Goal: Task Accomplishment & Management: Manage account settings

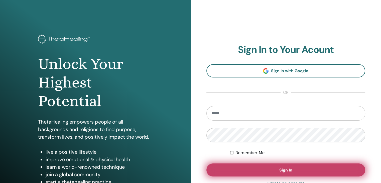
type input "**********"
click at [281, 170] on span "Sign In" at bounding box center [286, 170] width 13 height 5
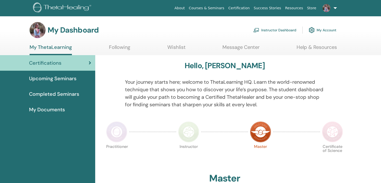
click at [278, 28] on link "Instructor Dashboard" at bounding box center [275, 30] width 43 height 11
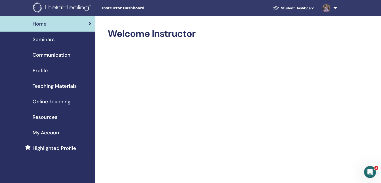
click at [49, 38] on span "Seminars" at bounding box center [44, 40] width 22 height 8
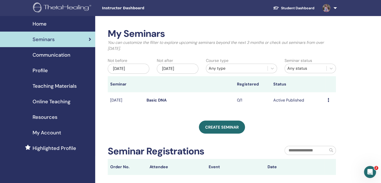
click at [155, 102] on link "Basic DNA" at bounding box center [157, 100] width 20 height 5
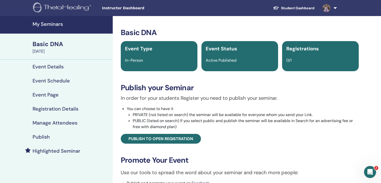
click at [303, 54] on div "Registrations 0/1" at bounding box center [320, 56] width 77 height 30
click at [299, 50] on span "Registrations" at bounding box center [303, 48] width 33 height 7
click at [287, 60] on span "0/1" at bounding box center [289, 60] width 5 height 5
click at [52, 109] on h4 "Registration Details" at bounding box center [56, 109] width 46 height 6
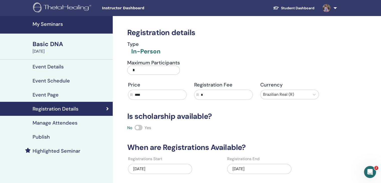
click at [53, 67] on h4 "Event Details" at bounding box center [48, 67] width 31 height 6
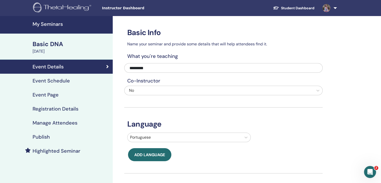
click at [52, 41] on div "Basic DNA" at bounding box center [71, 44] width 77 height 9
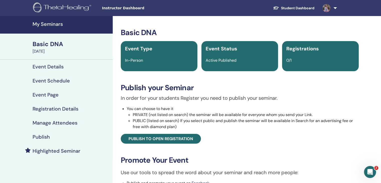
click at [51, 43] on div "Basic DNA" at bounding box center [71, 44] width 77 height 9
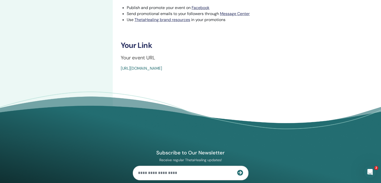
scroll to position [25, 0]
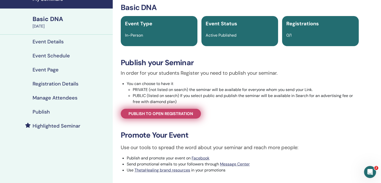
click at [169, 114] on span "Publish to open registration" at bounding box center [161, 113] width 65 height 5
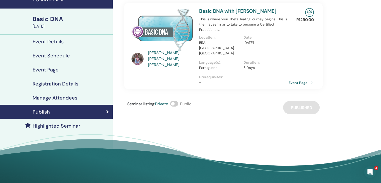
click at [305, 79] on link "Event Page" at bounding box center [302, 83] width 26 height 8
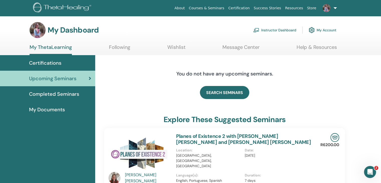
click at [284, 29] on link "Instructor Dashboard" at bounding box center [275, 30] width 43 height 11
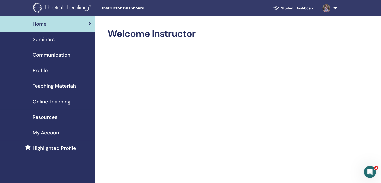
click at [44, 39] on span "Seminars" at bounding box center [44, 40] width 22 height 8
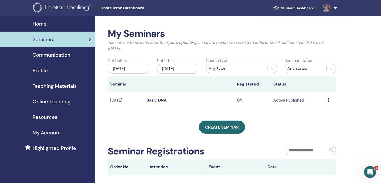
click at [328, 100] on icon at bounding box center [329, 100] width 2 height 4
click at [322, 120] on link "Attendees" at bounding box center [324, 119] width 19 height 5
click at [329, 100] on icon at bounding box center [329, 100] width 2 height 4
click at [321, 111] on link "Edit" at bounding box center [319, 111] width 7 height 5
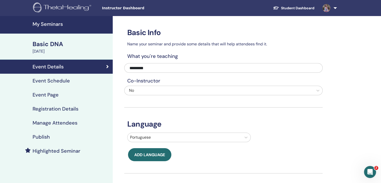
click at [65, 107] on h4 "Registration Details" at bounding box center [56, 109] width 46 height 6
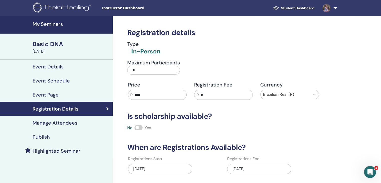
click at [64, 151] on h4 "Highlighted Seminar" at bounding box center [57, 151] width 48 height 6
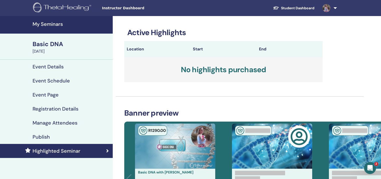
scroll to position [100, 0]
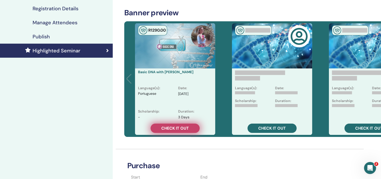
click at [173, 128] on span "Check it out" at bounding box center [175, 128] width 28 height 5
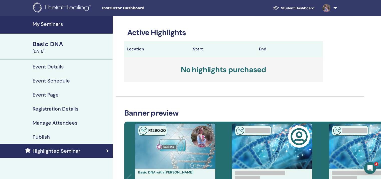
click at [49, 44] on div "Basic DNA" at bounding box center [71, 44] width 77 height 9
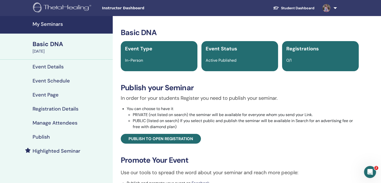
click at [288, 60] on span "0/1" at bounding box center [289, 60] width 5 height 5
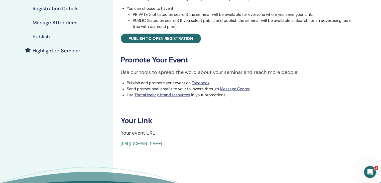
scroll to position [125, 0]
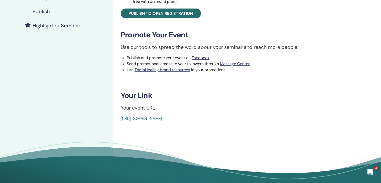
click at [162, 119] on link "https://www.thetahealing.com/seminar-374778-details.html" at bounding box center [141, 118] width 41 height 5
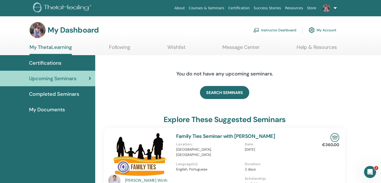
click at [282, 30] on link "Instructor Dashboard" at bounding box center [275, 30] width 43 height 11
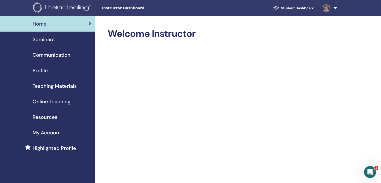
scroll to position [50, 0]
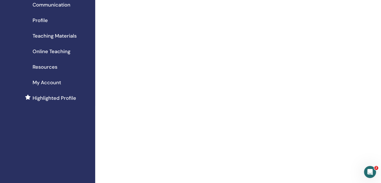
click at [46, 80] on span "My Account" at bounding box center [47, 83] width 29 height 8
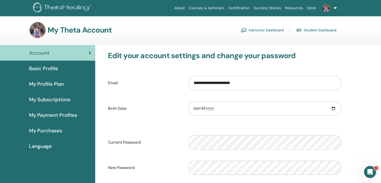
click at [46, 144] on span "Language" at bounding box center [40, 146] width 23 height 8
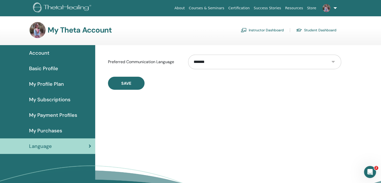
click at [280, 60] on select "**********" at bounding box center [264, 62] width 153 height 15
select select "***"
click at [188, 55] on select "**********" at bounding box center [264, 62] width 153 height 15
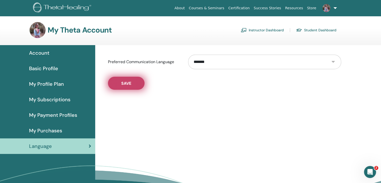
click at [128, 84] on span "Save" at bounding box center [126, 83] width 10 height 5
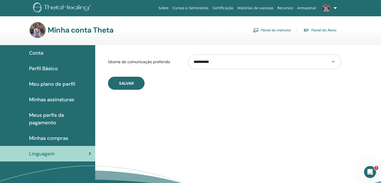
click at [277, 29] on link "Painel do instrutor" at bounding box center [272, 30] width 38 height 8
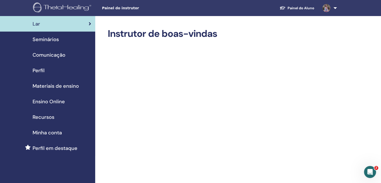
click at [50, 38] on span "Seminários" at bounding box center [46, 40] width 26 height 8
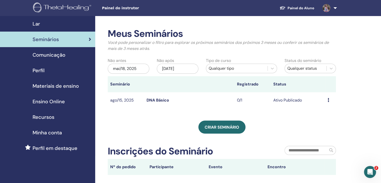
click at [158, 99] on link "DNA Básico" at bounding box center [158, 100] width 23 height 5
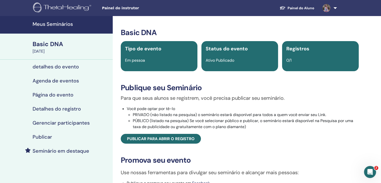
click at [52, 109] on h4 "Detalhes do registro" at bounding box center [57, 109] width 48 height 6
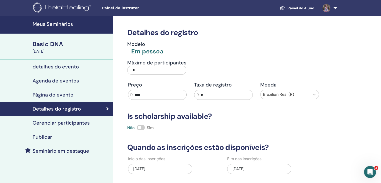
click at [53, 123] on h4 "Gerenciar participantes" at bounding box center [61, 123] width 57 height 6
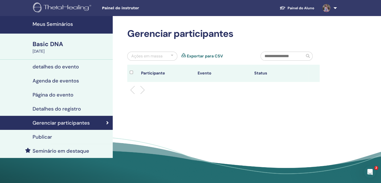
click at [53, 123] on h4 "Gerenciar participantes" at bounding box center [61, 123] width 57 height 6
click at [132, 70] on div at bounding box center [134, 73] width 9 height 7
click at [74, 109] on h4 "Detalhes do registro" at bounding box center [57, 109] width 48 height 6
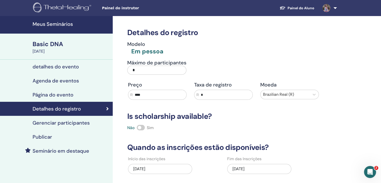
scroll to position [25, 0]
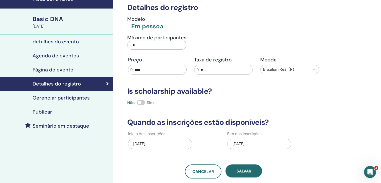
click at [70, 72] on h4 "Página do evento" at bounding box center [53, 70] width 41 height 6
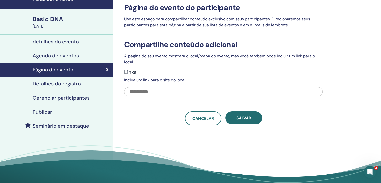
click at [73, 41] on h4 "detalhes do evento" at bounding box center [56, 42] width 46 height 6
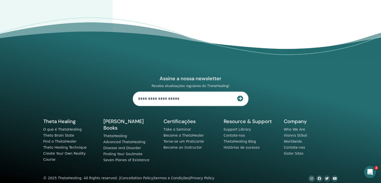
scroll to position [34, 0]
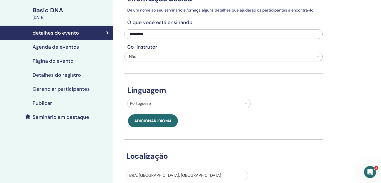
click at [70, 89] on h4 "Gerenciar participantes" at bounding box center [61, 89] width 57 height 6
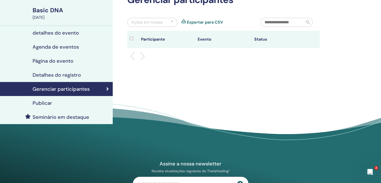
click at [172, 21] on div at bounding box center [172, 22] width 3 height 6
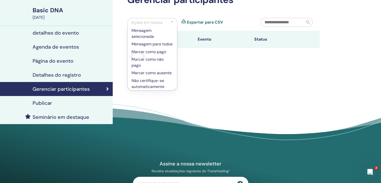
click at [221, 78] on div "Gerenciar participantes Ações em massa Mensagem selecionada Mensagem para todos…" at bounding box center [240, 67] width 254 height 171
click at [262, 40] on th "Status" at bounding box center [280, 39] width 57 height 17
click at [298, 23] on input "text" at bounding box center [283, 22] width 44 height 9
click at [333, 79] on div "Gerenciar participantes Ações em massa Mensagem selecionada Mensagem para todos…" at bounding box center [240, 67] width 254 height 171
click at [286, 22] on input "text" at bounding box center [283, 22] width 44 height 9
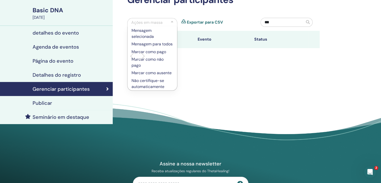
type input "***"
click at [310, 21] on span at bounding box center [308, 22] width 4 height 4
click at [234, 80] on div "Gerenciar participantes Ações em massa Mensagem selecionada Mensagem para todos…" at bounding box center [240, 67] width 254 height 171
click at [40, 60] on h4 "Página do evento" at bounding box center [53, 61] width 41 height 6
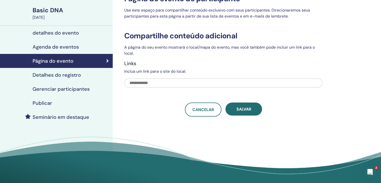
click at [43, 47] on h4 "Agenda de eventos" at bounding box center [56, 47] width 46 height 6
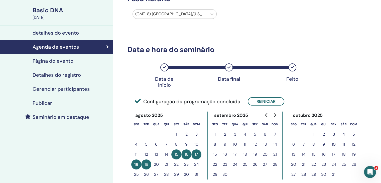
click at [178, 154] on button "15" at bounding box center [177, 154] width 10 height 10
click at [145, 166] on button "19" at bounding box center [146, 164] width 10 height 10
click at [43, 90] on h4 "Gerenciar participantes" at bounding box center [61, 89] width 57 height 6
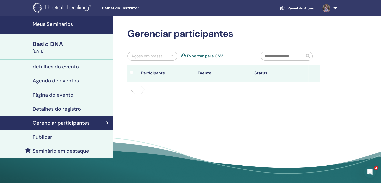
click at [68, 67] on h4 "detalhes do evento" at bounding box center [56, 67] width 46 height 6
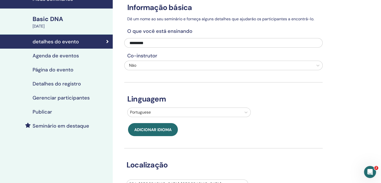
scroll to position [201, 0]
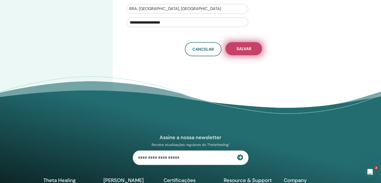
click at [247, 50] on span "Salvar" at bounding box center [244, 48] width 15 height 5
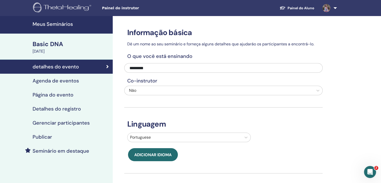
click at [53, 96] on h4 "Página do evento" at bounding box center [53, 95] width 41 height 6
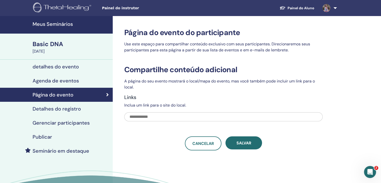
click at [65, 108] on h4 "Detalhes do registro" at bounding box center [57, 109] width 48 height 6
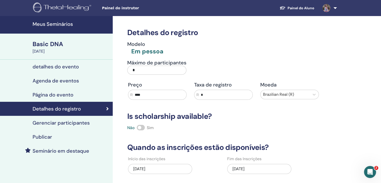
scroll to position [75, 0]
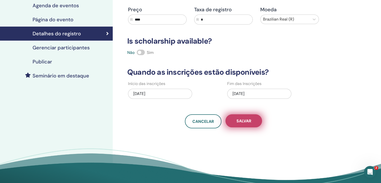
click at [242, 121] on span "Salvar" at bounding box center [244, 120] width 15 height 5
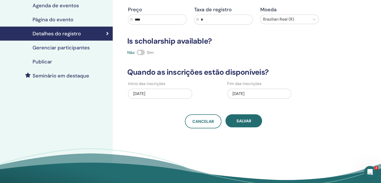
click at [56, 46] on h4 "Gerenciar participantes" at bounding box center [61, 48] width 57 height 6
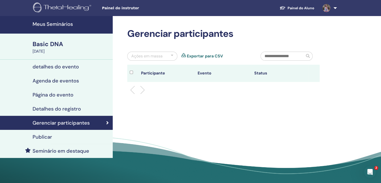
click at [112, 11] on div "Painel do instrutor Painel do Aluno SF Sabrina Ferreira de Oliveira Meu ThetaLe…" at bounding box center [190, 8] width 351 height 16
click at [109, 9] on span "Painel do instrutor" at bounding box center [139, 8] width 75 height 5
click at [195, 117] on div "Gerenciar participantes Ações em massa Exportar para CSV Participante Evento St…" at bounding box center [240, 101] width 254 height 171
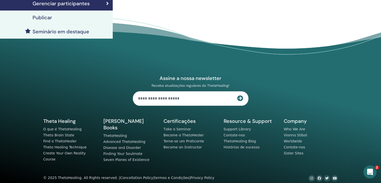
click at [374, 172] on div "Abertura do Messenger da Intercom" at bounding box center [369, 171] width 17 height 17
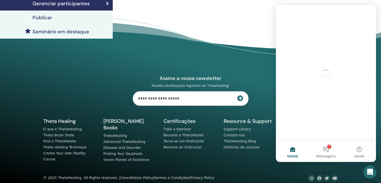
scroll to position [0, 0]
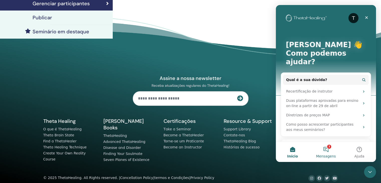
click at [329, 150] on button "3 Mensagens" at bounding box center [325, 152] width 33 height 20
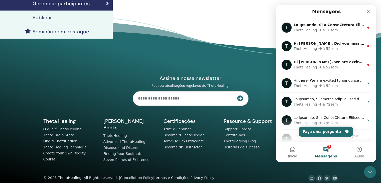
click at [217, 38] on footer "Assine a nossa newsletter Receba atualizações regulares do ThetaHealing! Theta …" at bounding box center [190, 103] width 381 height 173
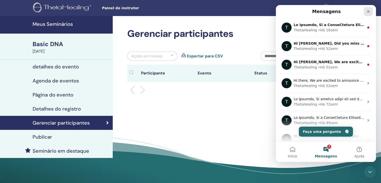
click at [367, 14] on div "Fechar" at bounding box center [368, 11] width 9 height 9
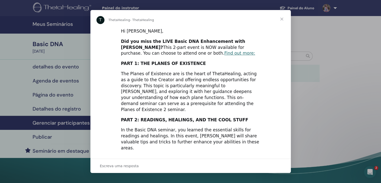
click at [335, 120] on div "Messenger da Intercom" at bounding box center [190, 91] width 381 height 183
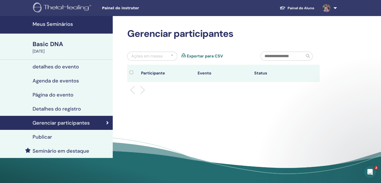
click at [66, 68] on h4 "detalhes do evento" at bounding box center [56, 67] width 46 height 6
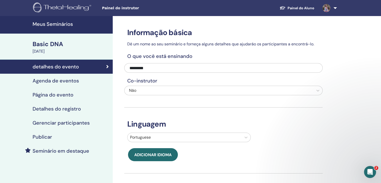
click at [62, 95] on h4 "Página do evento" at bounding box center [53, 95] width 41 height 6
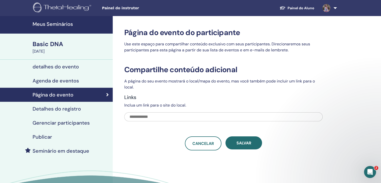
click at [65, 109] on h4 "Detalhes do registro" at bounding box center [57, 109] width 48 height 6
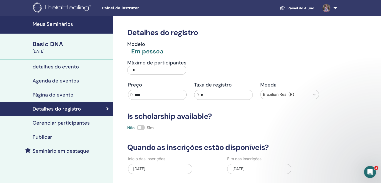
click at [47, 138] on h4 "Publicar" at bounding box center [43, 137] width 20 height 6
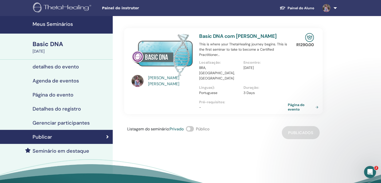
click at [189, 126] on span at bounding box center [190, 129] width 8 height 6
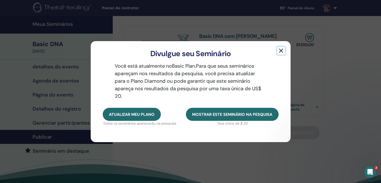
click at [281, 50] on button "button" at bounding box center [281, 51] width 8 height 8
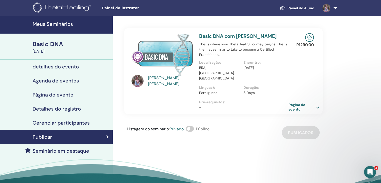
click at [296, 103] on link "Página do evento" at bounding box center [305, 107] width 33 height 9
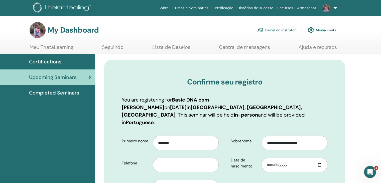
click at [279, 28] on link "Painel do instrutor" at bounding box center [277, 30] width 38 height 11
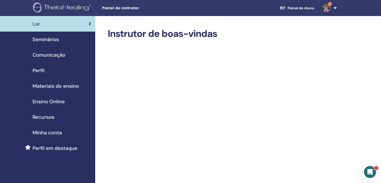
click at [52, 39] on span "Seminários" at bounding box center [46, 40] width 26 height 8
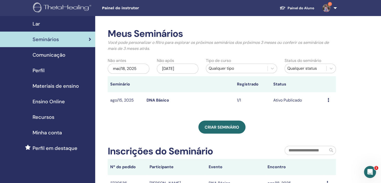
click at [242, 100] on td "1/1" at bounding box center [253, 100] width 36 height 16
click at [156, 101] on link "DNA Básico" at bounding box center [158, 100] width 23 height 5
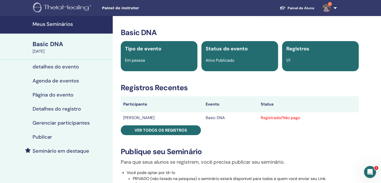
click at [82, 122] on h4 "Gerenciar participantes" at bounding box center [61, 123] width 57 height 6
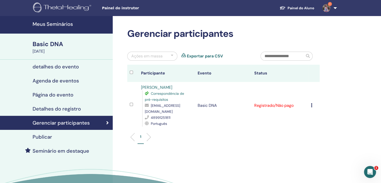
click at [312, 105] on icon at bounding box center [312, 105] width 2 height 4
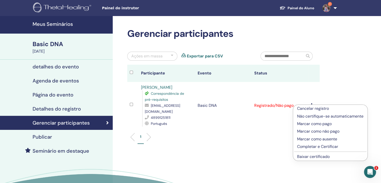
click at [314, 123] on p "Marcar como pago" at bounding box center [330, 124] width 66 height 6
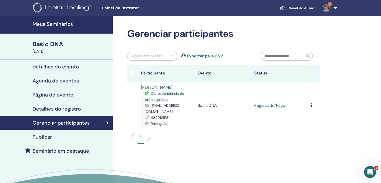
click at [313, 105] on div "Cancelar registro Não certifique-se automaticamente Marcar como pago Marcar com…" at bounding box center [314, 106] width 6 height 6
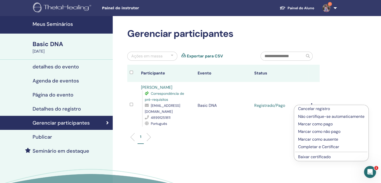
click at [314, 147] on p "Completar e Certificar" at bounding box center [331, 147] width 66 height 6
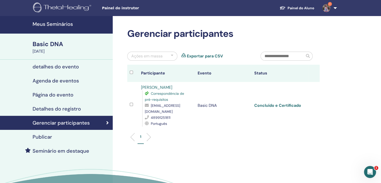
click at [283, 105] on link "Concluído e Certificado" at bounding box center [278, 105] width 47 height 5
click at [285, 105] on link "Concluído e Certificado" at bounding box center [278, 105] width 47 height 5
click at [52, 122] on h4 "Gerenciar participantes" at bounding box center [61, 123] width 57 height 6
click at [142, 135] on li "1" at bounding box center [141, 139] width 6 height 10
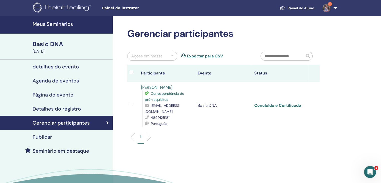
click at [140, 138] on li "1" at bounding box center [141, 139] width 6 height 10
click at [47, 66] on h4 "detalhes do evento" at bounding box center [56, 67] width 46 height 6
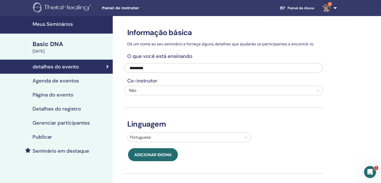
click at [44, 43] on div "Basic DNA" at bounding box center [71, 44] width 77 height 9
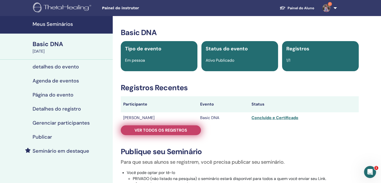
click at [148, 133] on link "Ver todos os registros" at bounding box center [161, 130] width 80 height 10
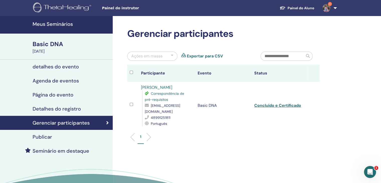
click at [140, 137] on p "1" at bounding box center [140, 136] width 1 height 5
click at [277, 107] on link "Concluído e Certificado" at bounding box center [278, 105] width 47 height 5
click at [277, 105] on link "Concluído e Certificado" at bounding box center [278, 105] width 47 height 5
